Goal: Information Seeking & Learning: Learn about a topic

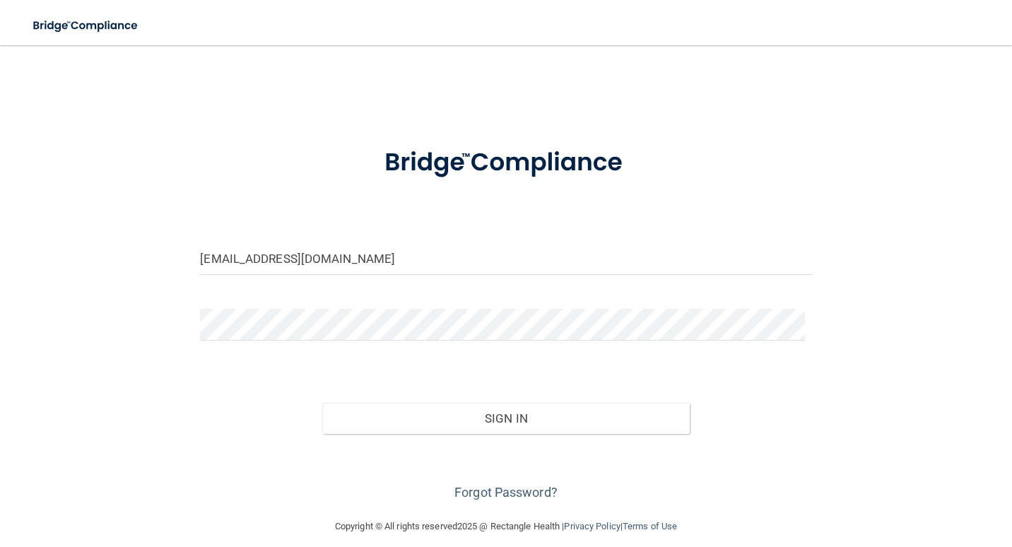
type input "[EMAIL_ADDRESS][DOMAIN_NAME]"
click at [322, 403] on button "Sign In" at bounding box center [505, 418] width 367 height 31
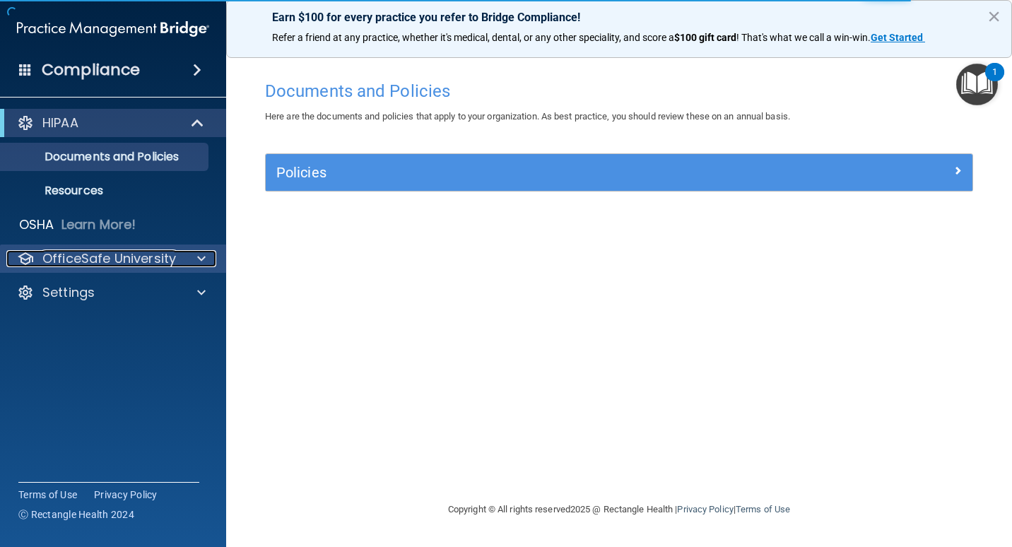
click at [135, 258] on p "OfficeSafe University" at bounding box center [109, 258] width 134 height 17
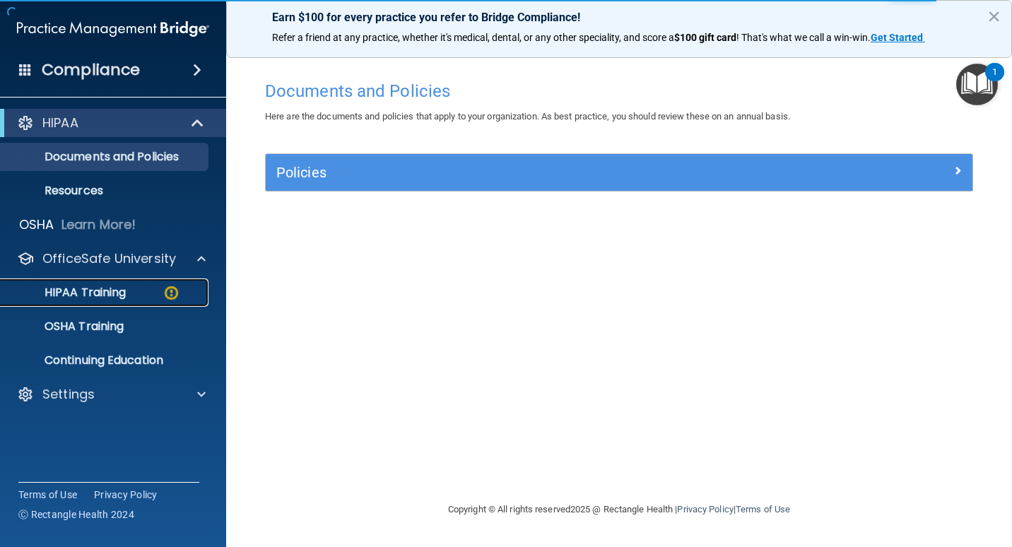
click at [107, 285] on p "HIPAA Training" at bounding box center [67, 292] width 117 height 14
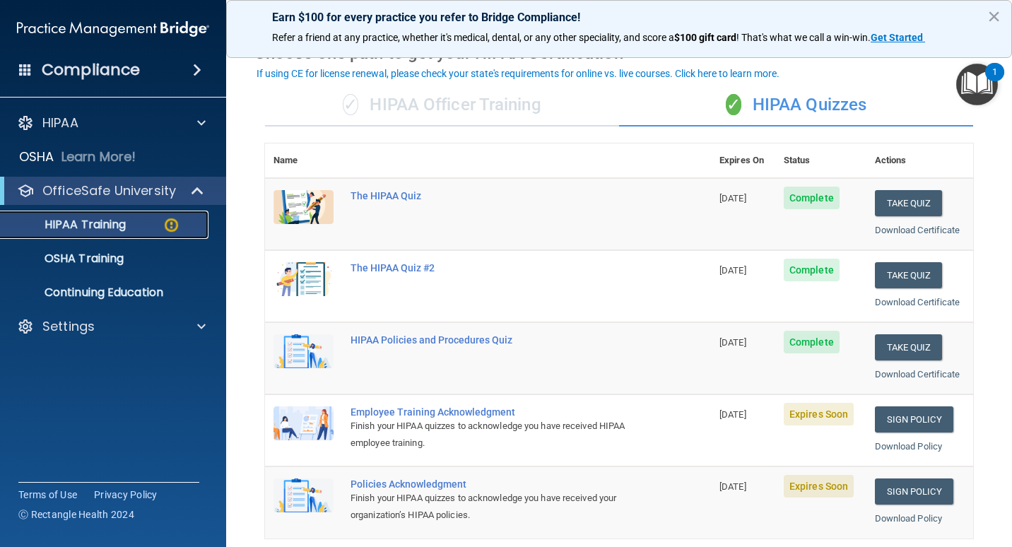
scroll to position [141, 0]
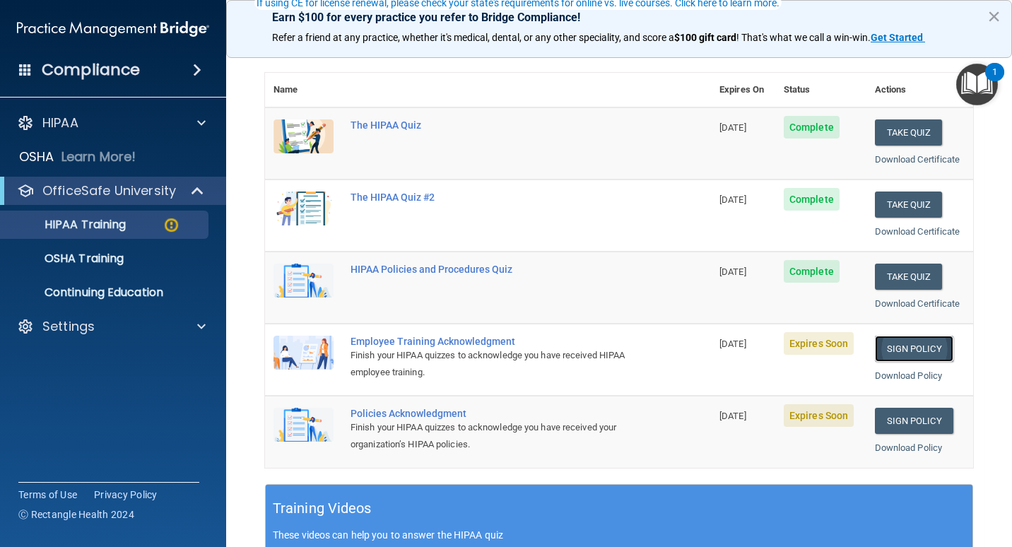
click at [896, 345] on link "Sign Policy" at bounding box center [914, 349] width 78 height 26
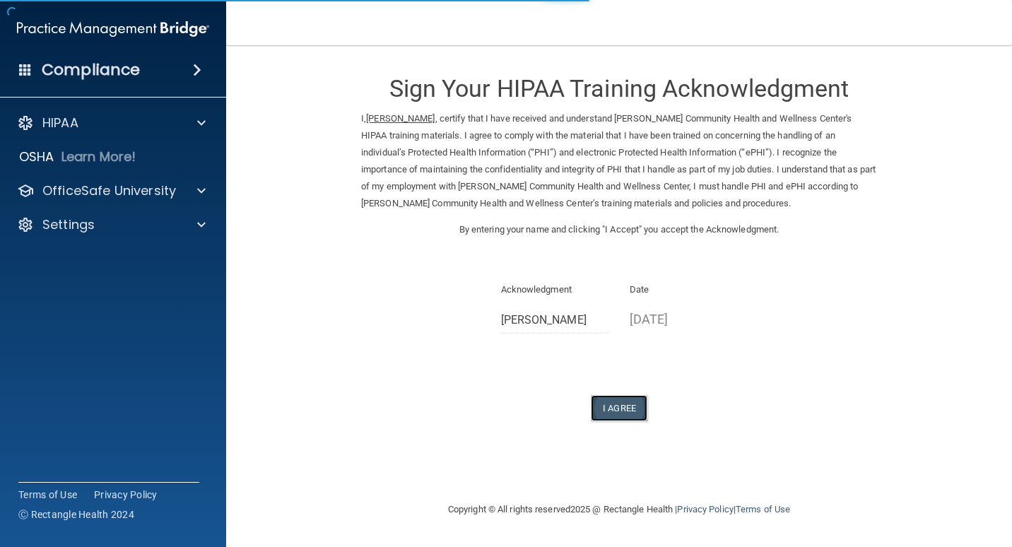
click at [625, 404] on button "I Agree" at bounding box center [619, 408] width 57 height 26
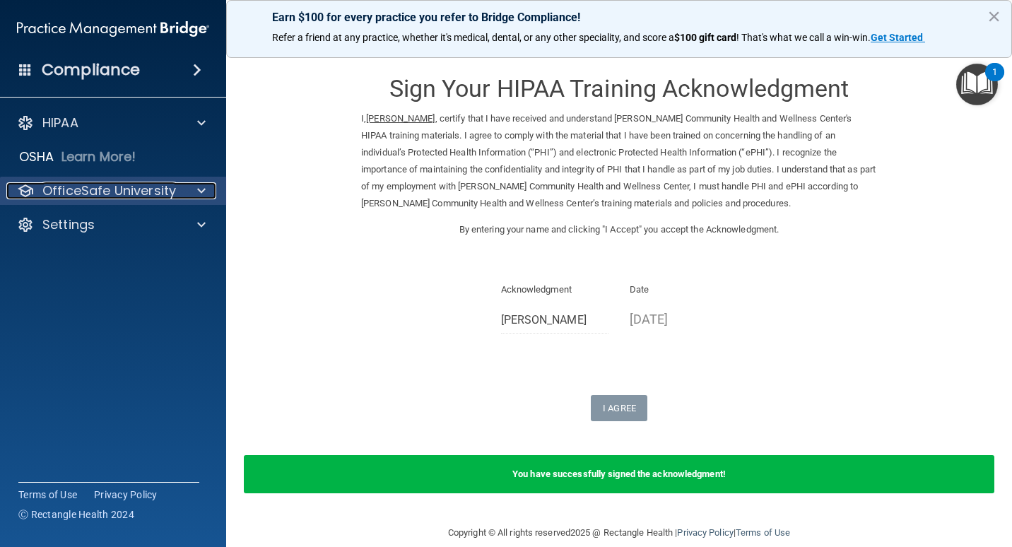
click at [145, 182] on p "OfficeSafe University" at bounding box center [109, 190] width 134 height 17
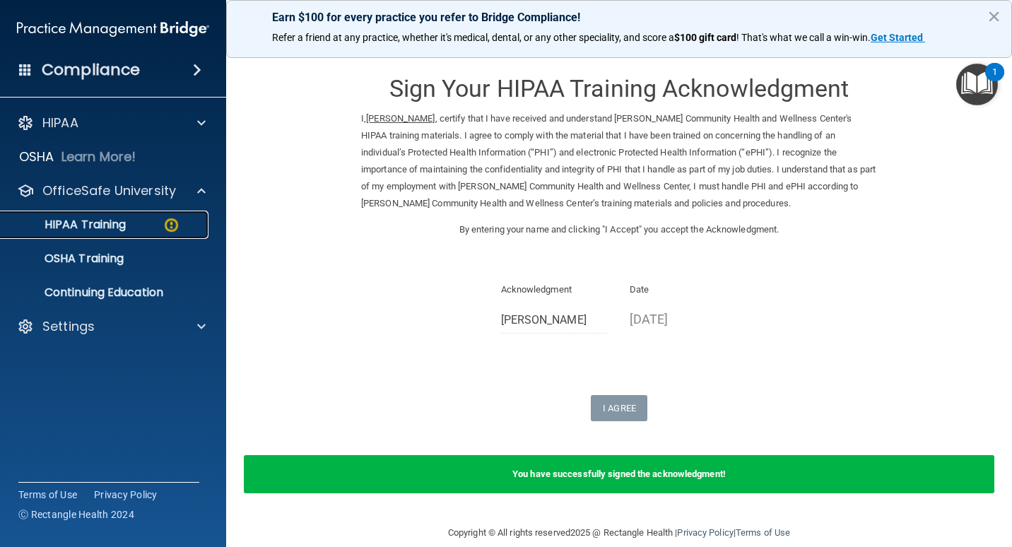
click at [110, 218] on p "HIPAA Training" at bounding box center [67, 225] width 117 height 14
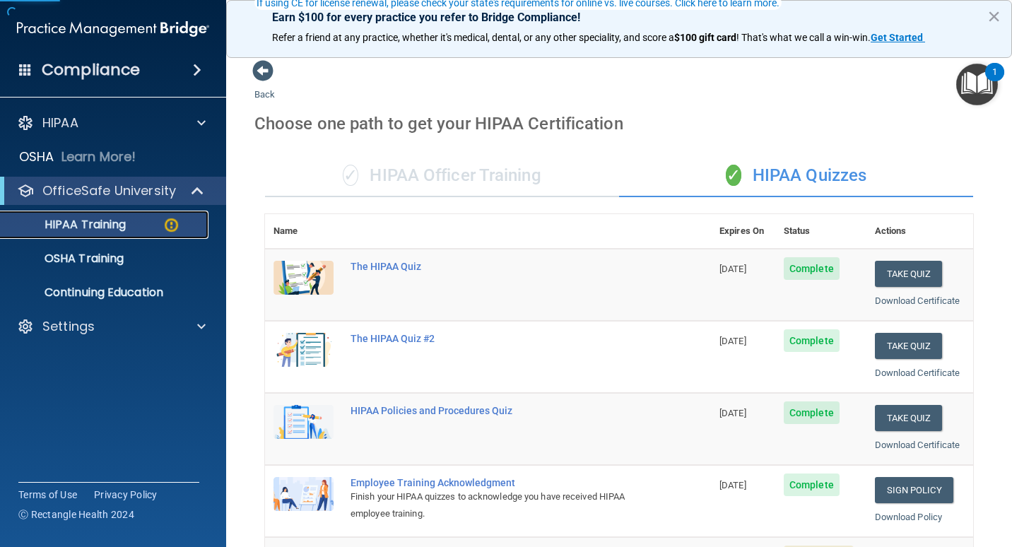
scroll to position [141, 0]
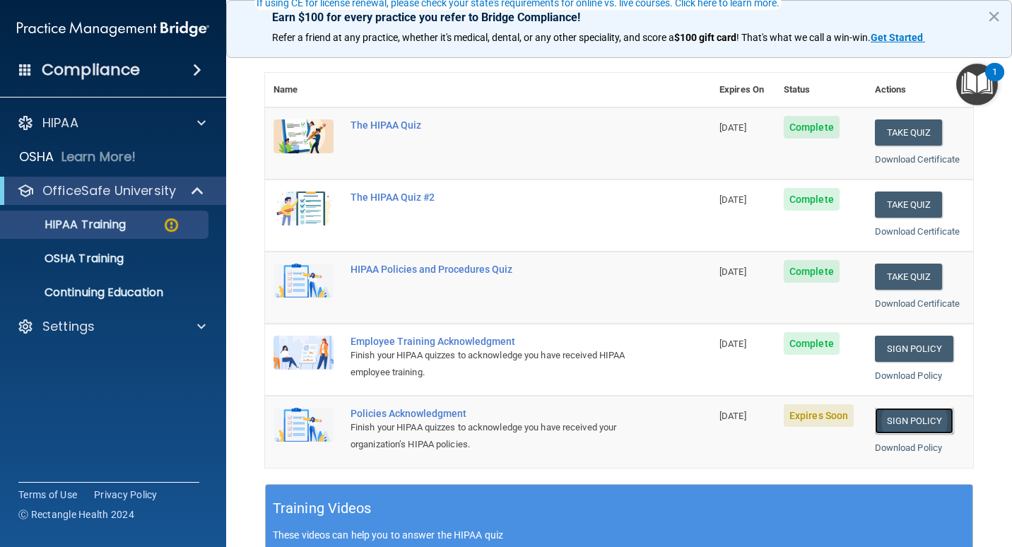
click at [891, 428] on link "Sign Policy" at bounding box center [914, 421] width 78 height 26
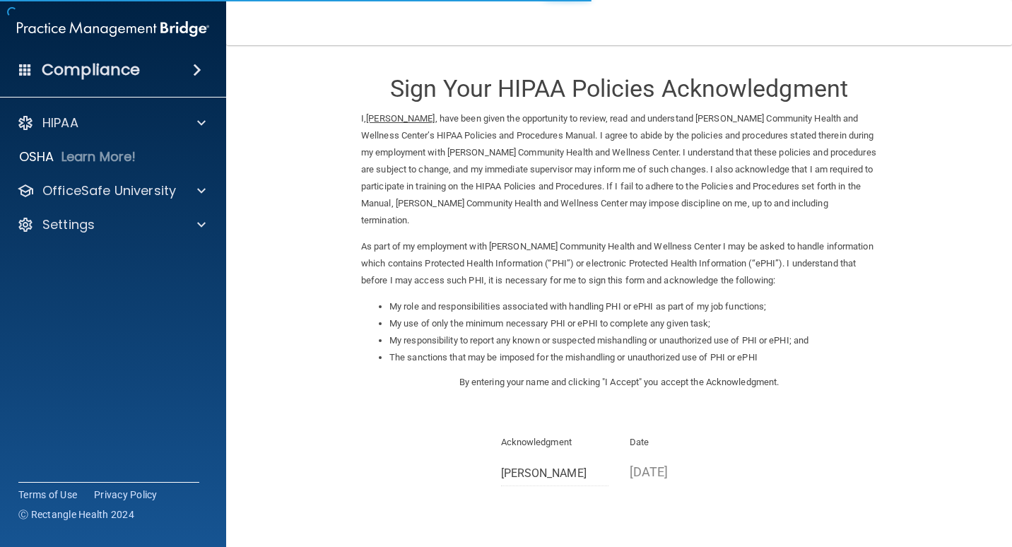
scroll to position [100, 0]
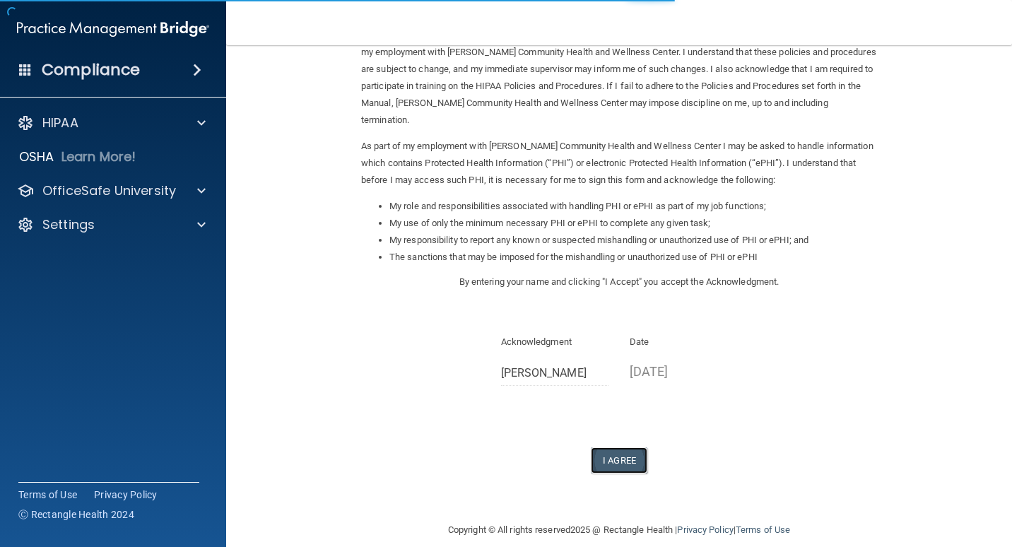
click at [634, 447] on button "I Agree" at bounding box center [619, 460] width 57 height 26
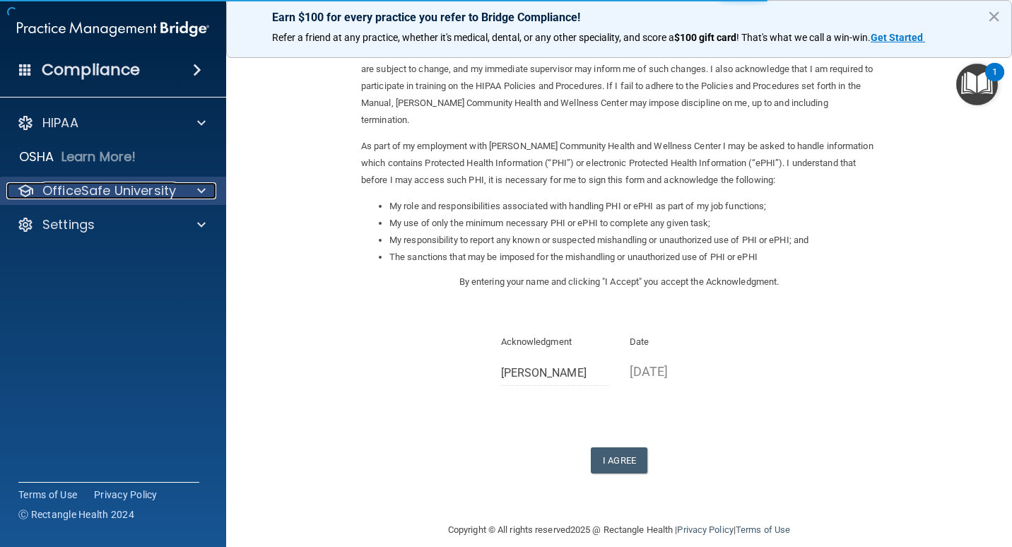
click at [122, 196] on p "OfficeSafe University" at bounding box center [109, 190] width 134 height 17
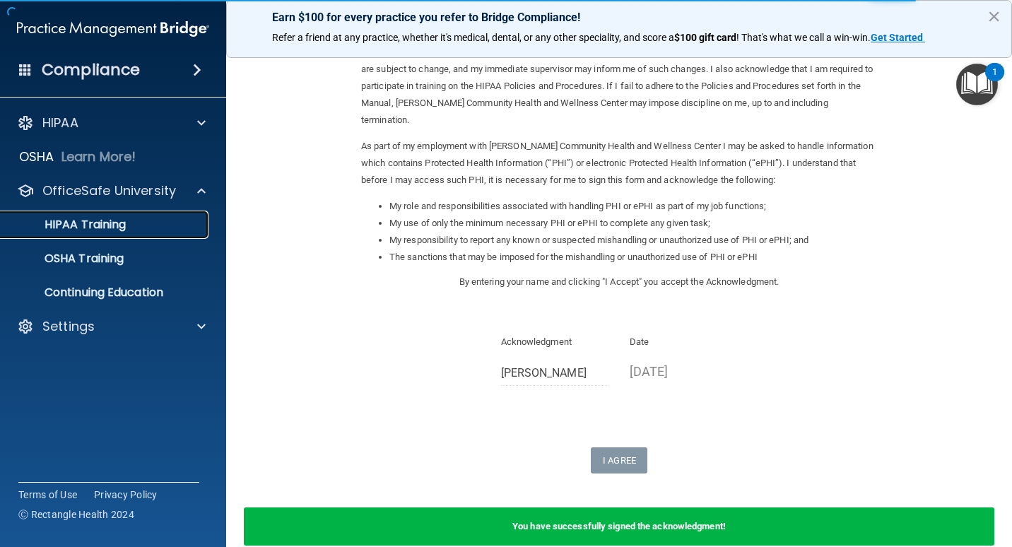
click at [121, 223] on p "HIPAA Training" at bounding box center [67, 225] width 117 height 14
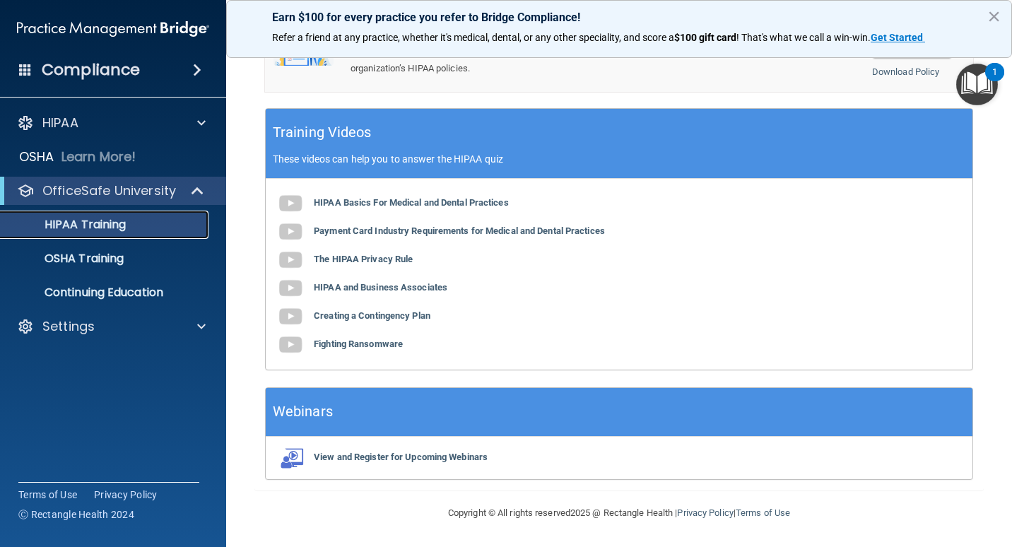
scroll to position [305, 0]
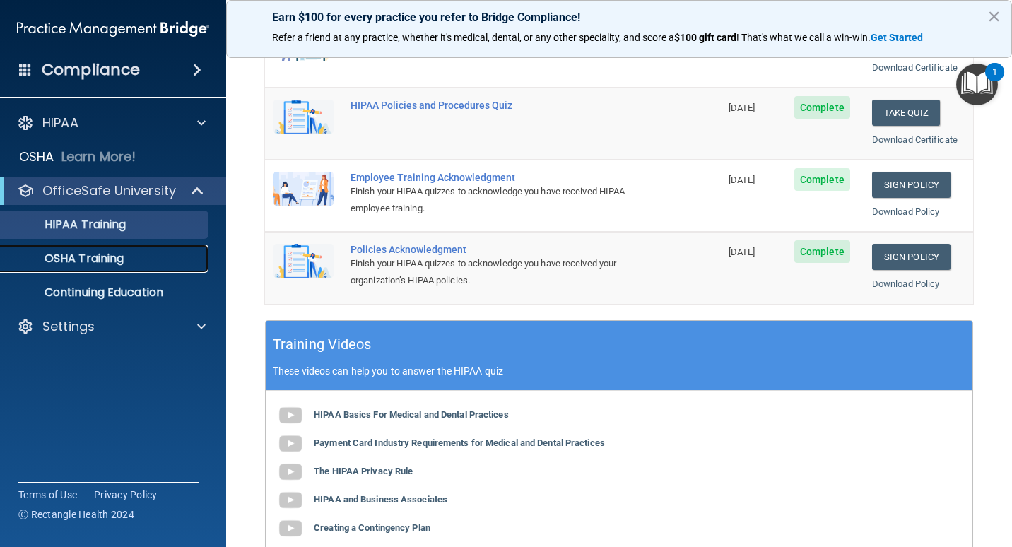
click at [100, 254] on p "OSHA Training" at bounding box center [66, 259] width 114 height 14
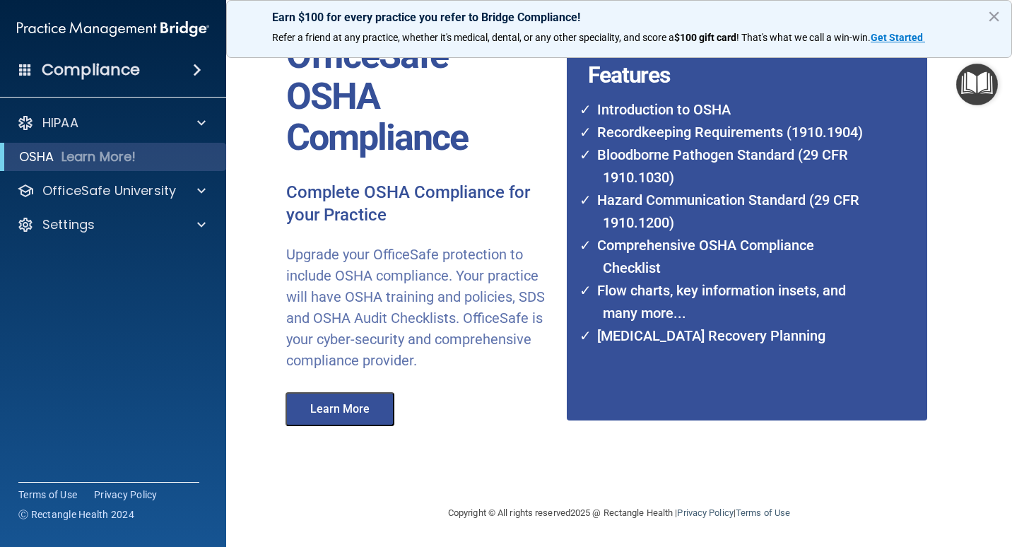
scroll to position [89, 0]
